Goal: Task Accomplishment & Management: Manage account settings

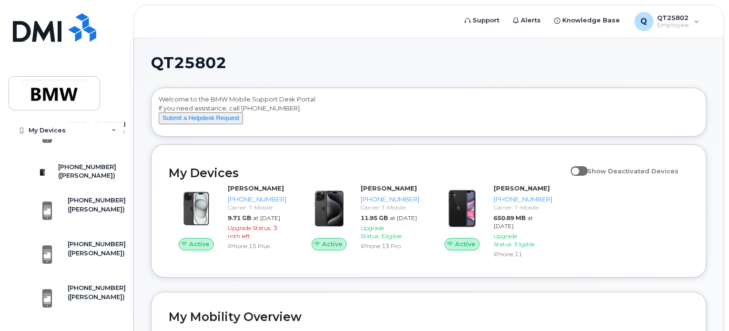
scroll to position [1286, 0]
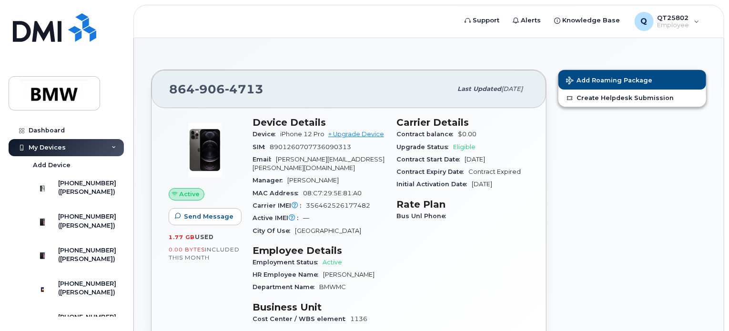
click at [469, 245] on div "Carrier Details Contract balance $0.00 Upgrade Status Eligible Contract Start D…" at bounding box center [462, 225] width 144 height 228
drag, startPoint x: 171, startPoint y: 89, endPoint x: 259, endPoint y: 85, distance: 88.2
click at [259, 85] on span "864 906 4713" at bounding box center [216, 89] width 94 height 14
copy span "864 906 4713"
click at [568, 167] on div "Add Roaming Package Create Helpdesk Submission" at bounding box center [632, 223] width 160 height 318
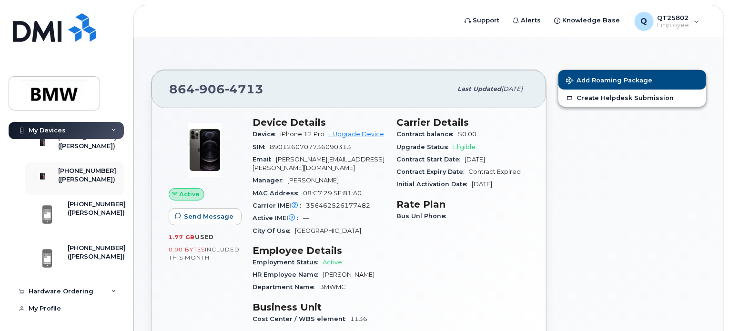
scroll to position [1957, 0]
click at [55, 292] on div "Hardware Ordering" at bounding box center [61, 292] width 65 height 8
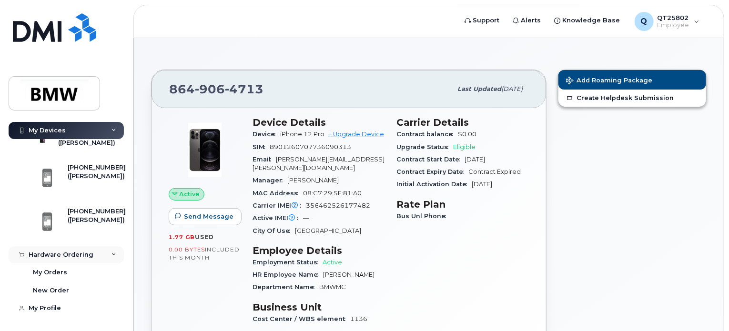
scroll to position [1994, 0]
click at [52, 289] on div "New Order" at bounding box center [51, 290] width 36 height 9
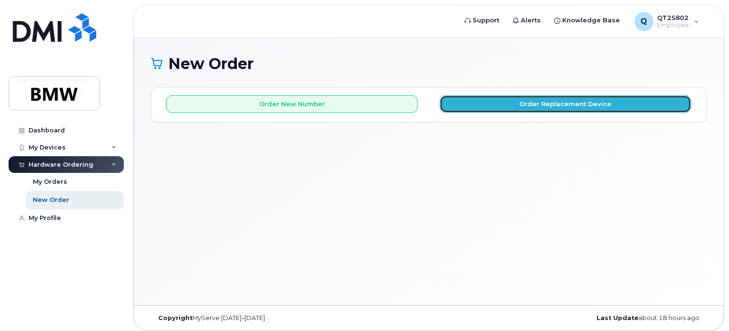
click at [549, 104] on button "Order Replacement Device" at bounding box center [564, 104] width 251 height 18
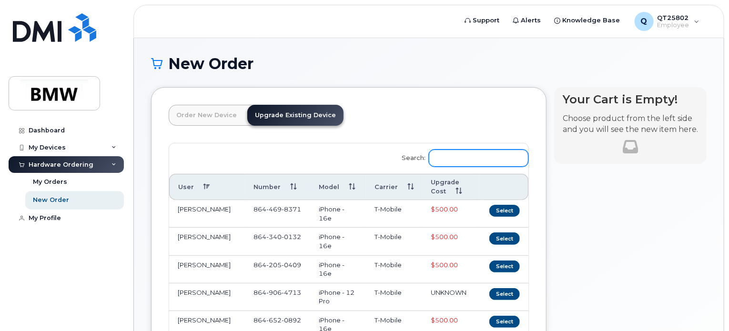
click at [451, 150] on input "Search:" at bounding box center [479, 158] width 100 height 17
click at [507, 293] on button "Select" at bounding box center [504, 294] width 30 height 12
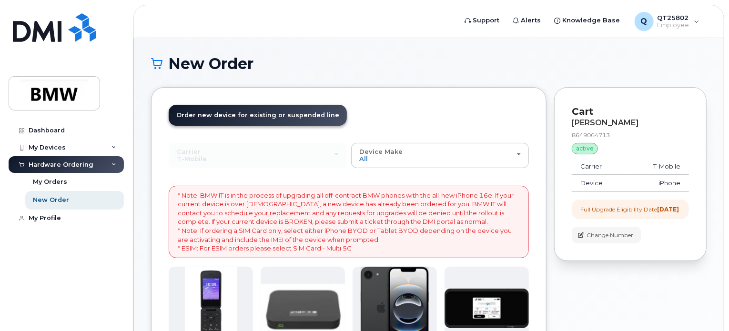
click at [497, 114] on header "Order New Device Upgrade Existing Device Order new device and new line Order ne…" at bounding box center [349, 124] width 360 height 38
click at [43, 145] on div "My Devices" at bounding box center [47, 148] width 37 height 8
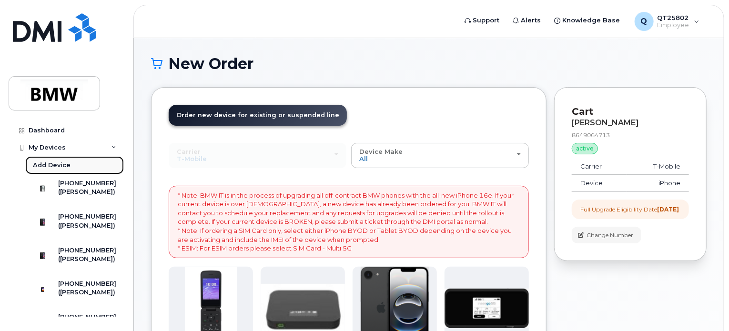
click at [49, 163] on div "Add Device" at bounding box center [52, 165] width 38 height 9
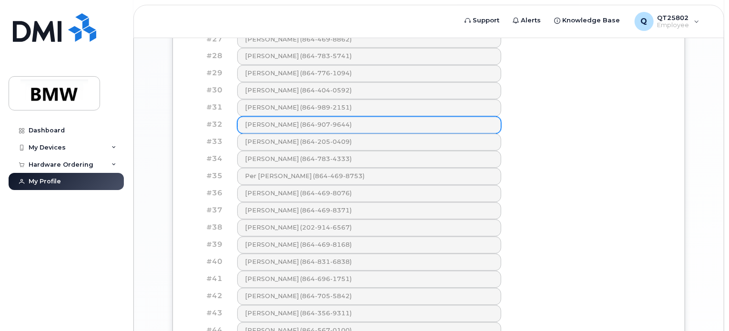
scroll to position [1039, 0]
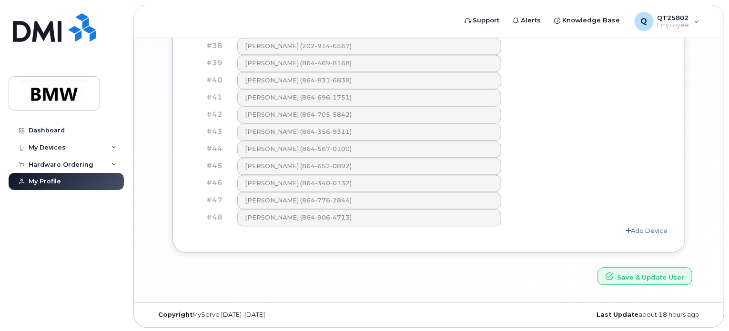
click at [648, 229] on link "Add Device" at bounding box center [646, 231] width 42 height 8
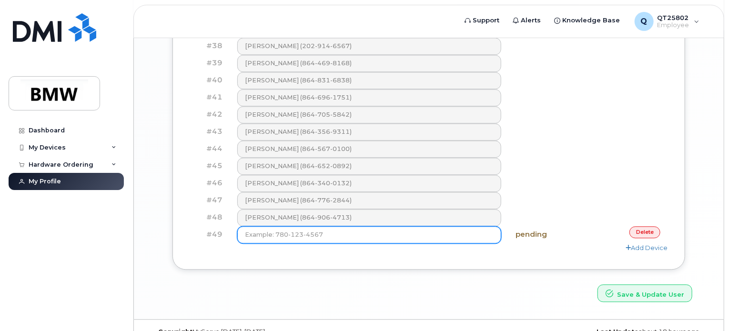
click at [286, 233] on input at bounding box center [369, 234] width 264 height 17
type input "(864) 451-4385"
click at [597, 284] on button "Save & Update User" at bounding box center [644, 293] width 95 height 18
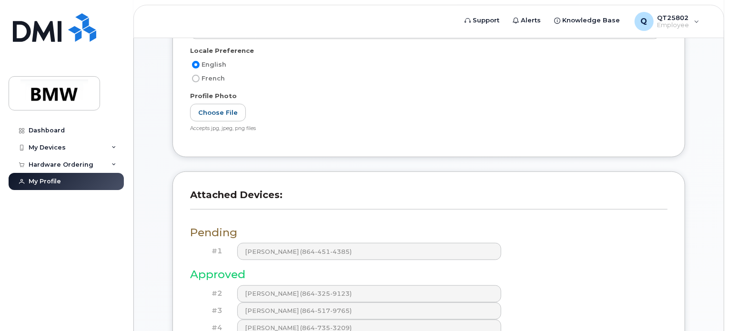
scroll to position [286, 0]
